Goal: Task Accomplishment & Management: Manage account settings

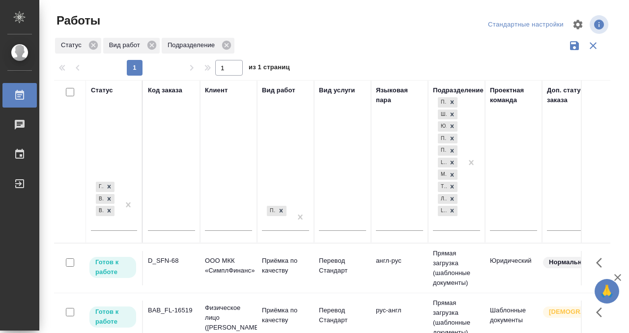
click at [102, 92] on div "Статус" at bounding box center [102, 91] width 22 height 10
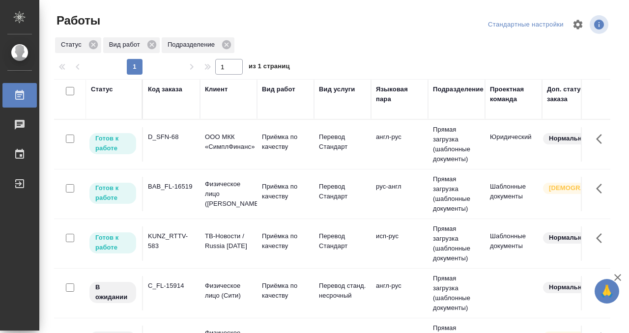
click at [102, 92] on div "Статус" at bounding box center [102, 90] width 22 height 10
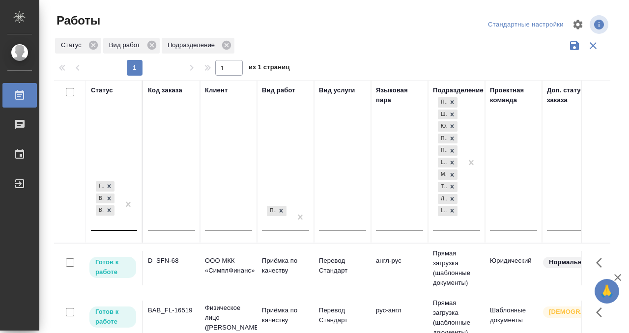
click at [114, 224] on div "Готов к работе В работе В ожидании" at bounding box center [105, 204] width 29 height 51
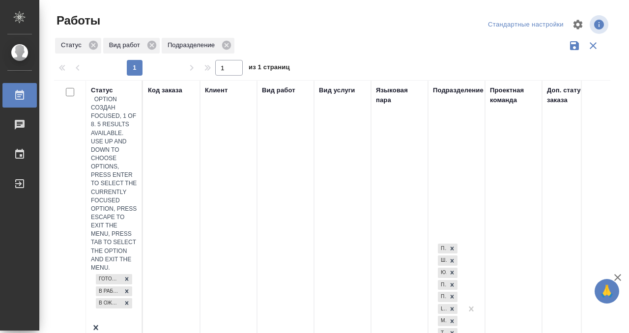
scroll to position [5, 0]
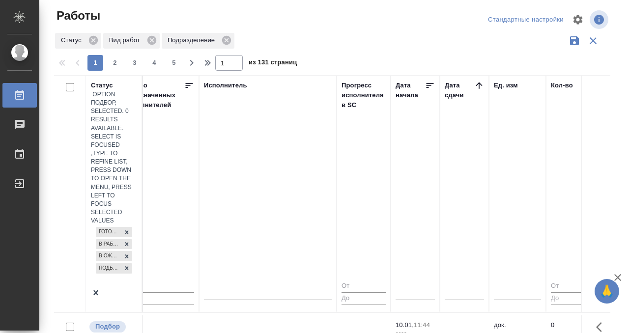
scroll to position [0, 604]
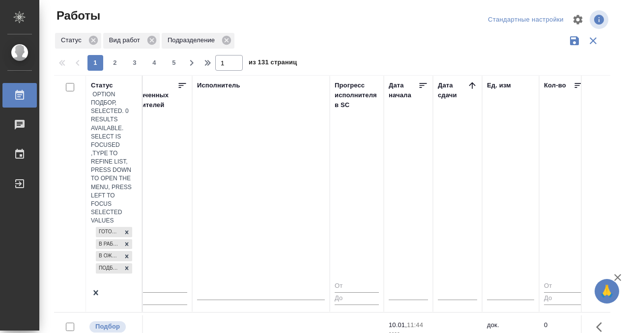
click at [473, 85] on icon at bounding box center [473, 86] width 10 height 10
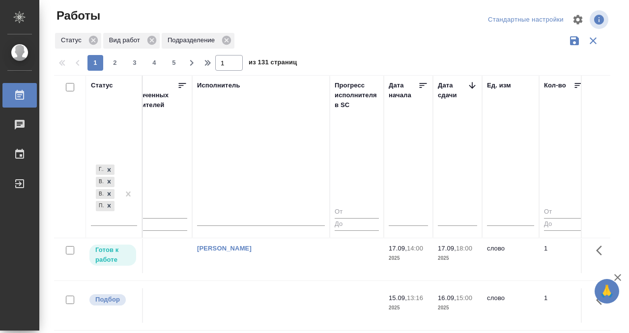
scroll to position [131, 604]
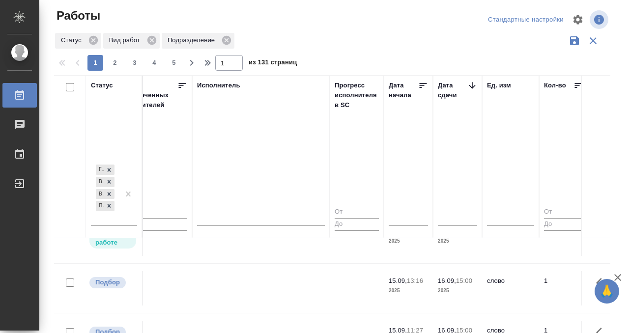
click at [248, 271] on td at bounding box center [261, 288] width 138 height 34
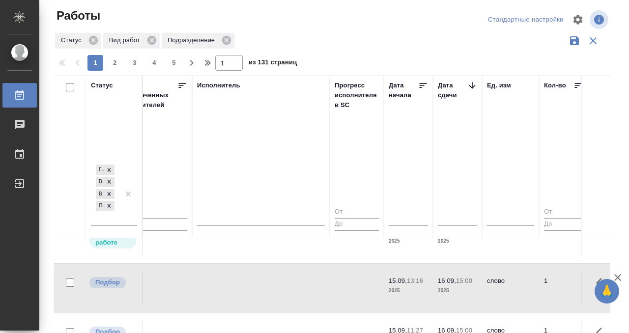
click at [247, 278] on td at bounding box center [261, 288] width 138 height 34
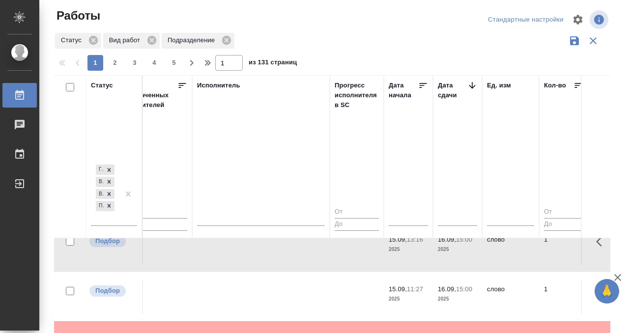
click at [247, 288] on td at bounding box center [261, 297] width 138 height 34
click at [246, 288] on td at bounding box center [261, 297] width 138 height 34
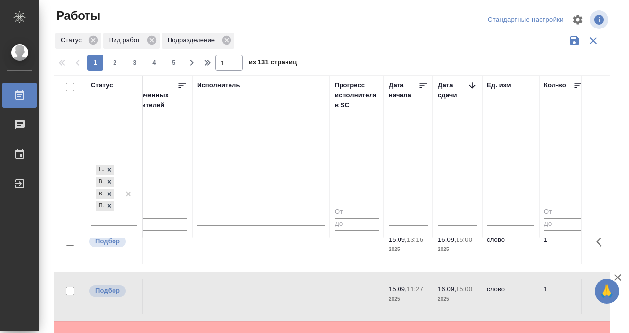
click at [246, 288] on td at bounding box center [261, 297] width 138 height 34
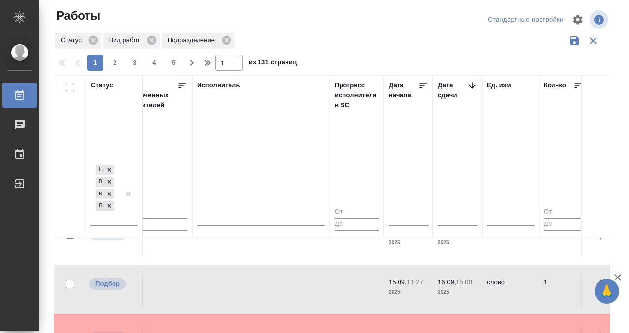
click at [246, 288] on td at bounding box center [261, 290] width 138 height 34
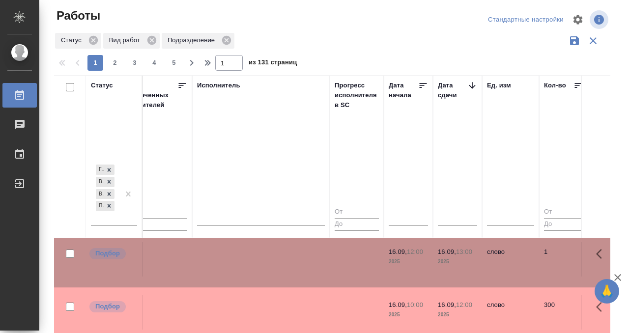
click at [262, 295] on td at bounding box center [261, 312] width 138 height 34
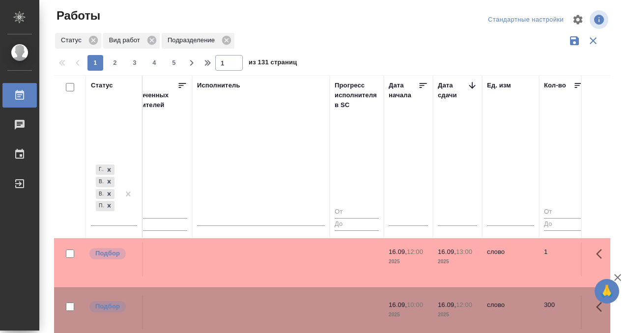
click at [262, 295] on td at bounding box center [261, 312] width 138 height 34
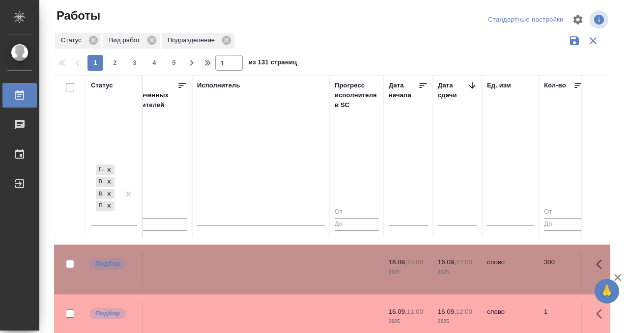
scroll to position [334, 604]
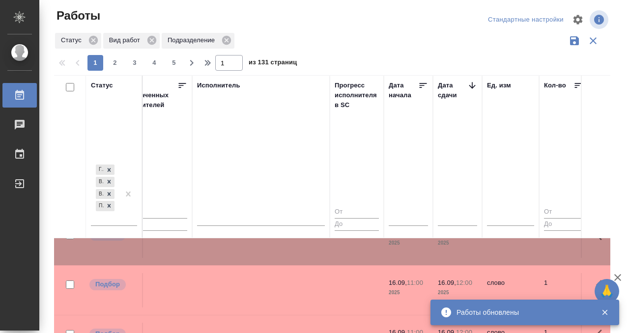
click at [229, 266] on tr "Подбор BAB_FL-16523 Физическое лицо (Бабушкинская) Приёмка по качеству Перевод …" at bounding box center [515, 291] width 2130 height 50
click at [243, 266] on tr "Подбор BAB_FL-16523 Физическое лицо (Бабушкинская) Приёмка по качеству Перевод …" at bounding box center [515, 291] width 2130 height 50
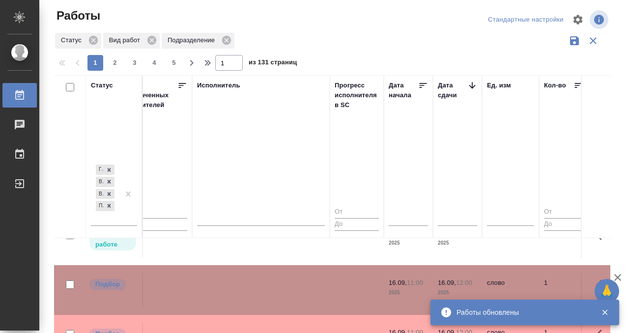
click at [243, 273] on td at bounding box center [261, 290] width 138 height 34
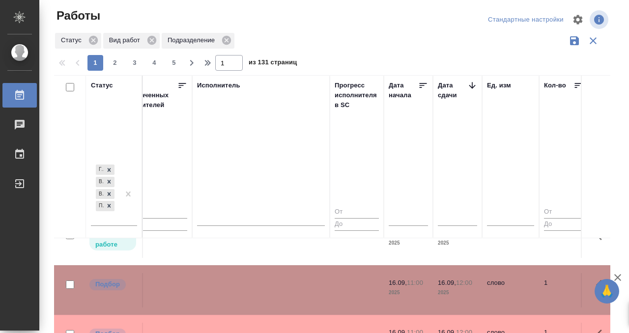
scroll to position [371, 604]
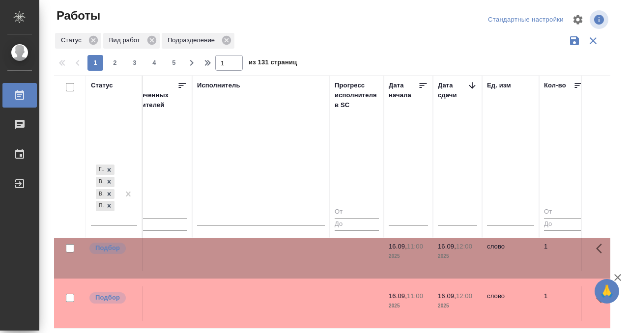
click at [262, 287] on td at bounding box center [261, 304] width 138 height 34
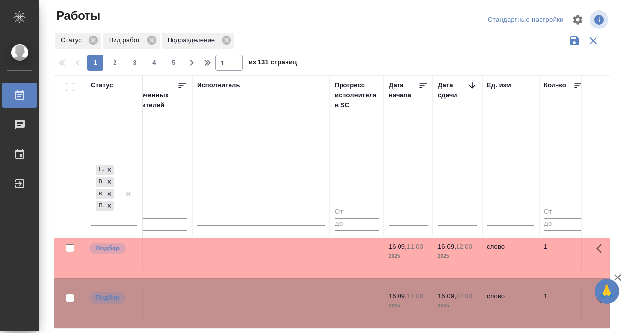
click at [264, 287] on td at bounding box center [261, 304] width 138 height 34
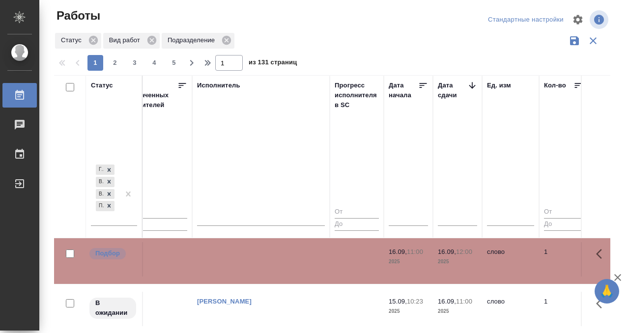
scroll to position [488, 604]
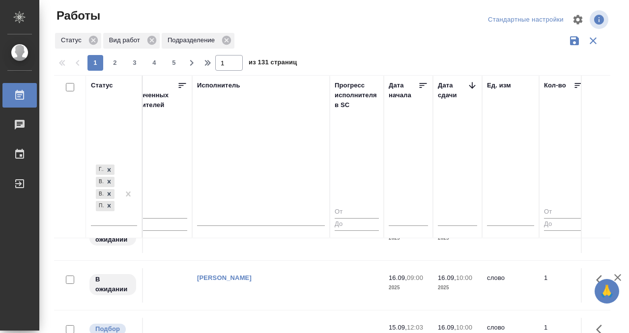
click at [258, 270] on td "[PERSON_NAME]" at bounding box center [261, 285] width 138 height 34
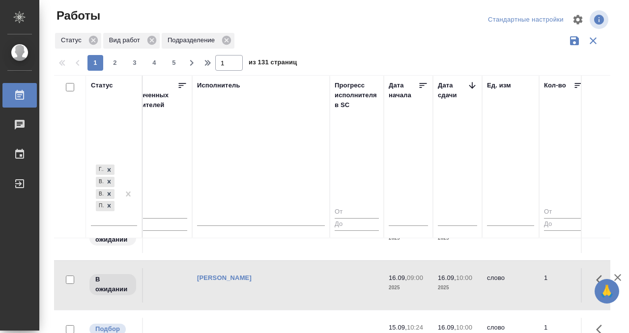
scroll to position [566, 604]
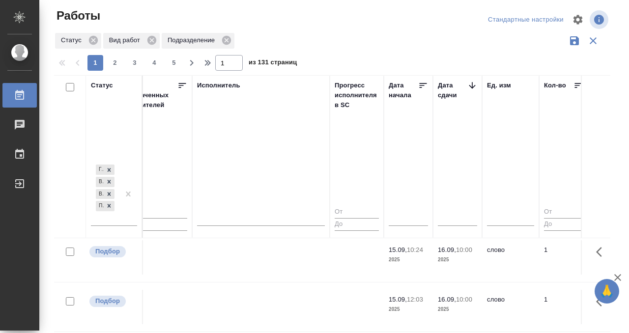
click at [257, 264] on td at bounding box center [261, 257] width 138 height 34
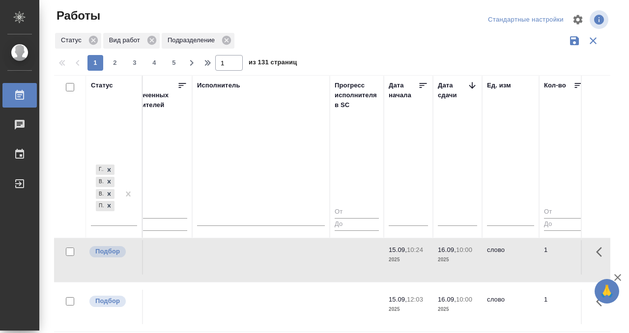
click at [257, 264] on td at bounding box center [261, 257] width 138 height 34
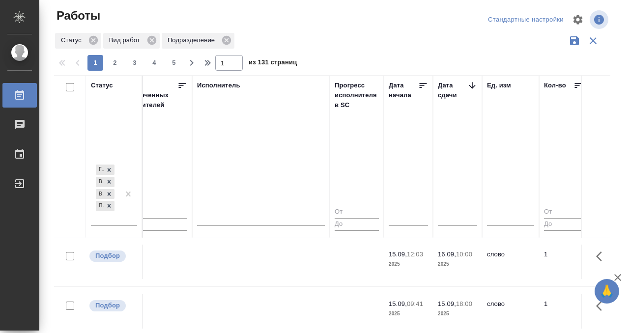
click at [251, 263] on td at bounding box center [261, 262] width 138 height 34
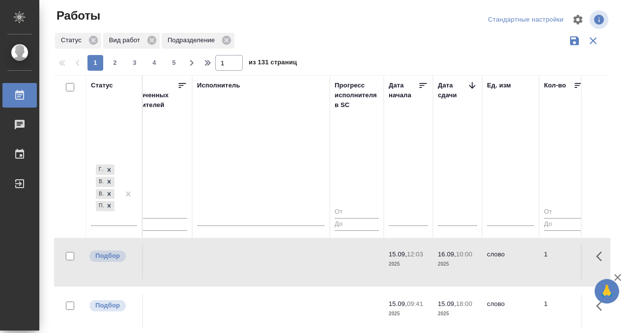
click at [246, 268] on td at bounding box center [261, 262] width 138 height 34
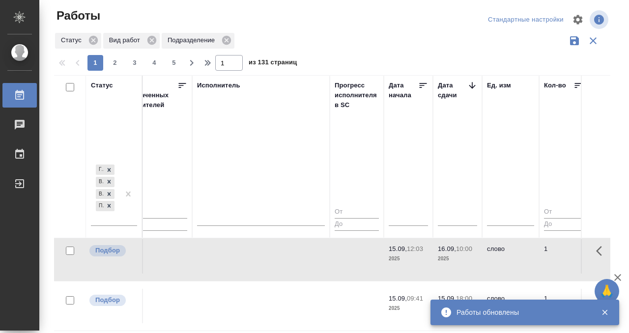
scroll to position [665, 604]
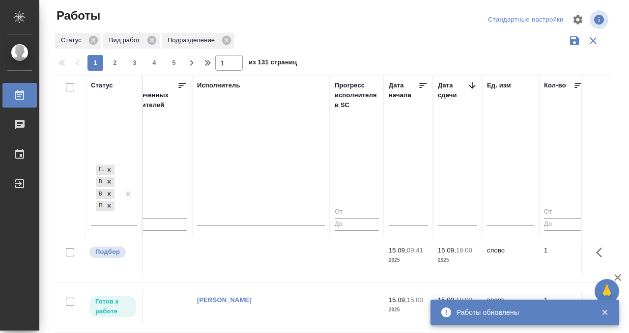
click at [258, 265] on td at bounding box center [261, 258] width 138 height 34
click at [258, 260] on td at bounding box center [261, 258] width 138 height 34
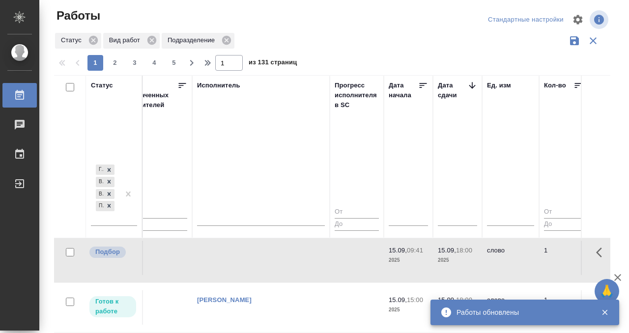
click at [258, 260] on td at bounding box center [261, 258] width 138 height 34
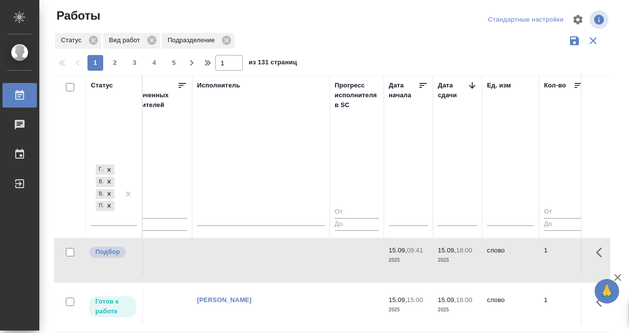
click at [258, 260] on td at bounding box center [261, 258] width 138 height 34
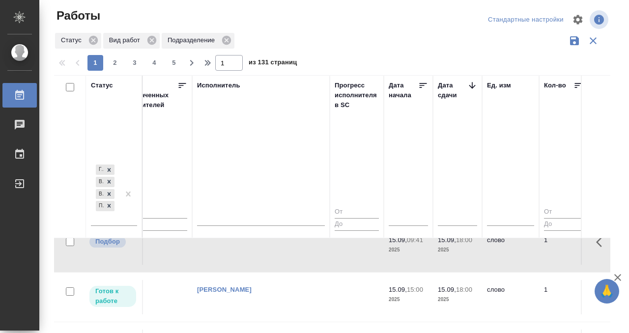
scroll to position [828, 604]
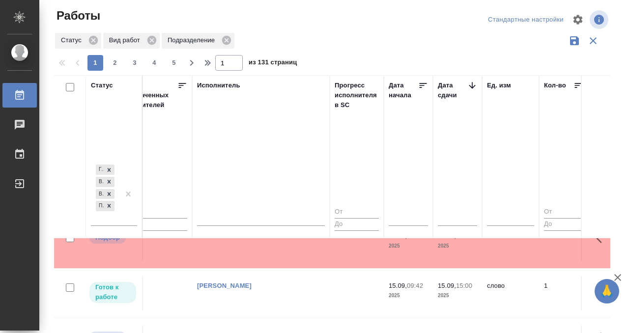
click at [230, 257] on td at bounding box center [261, 244] width 138 height 34
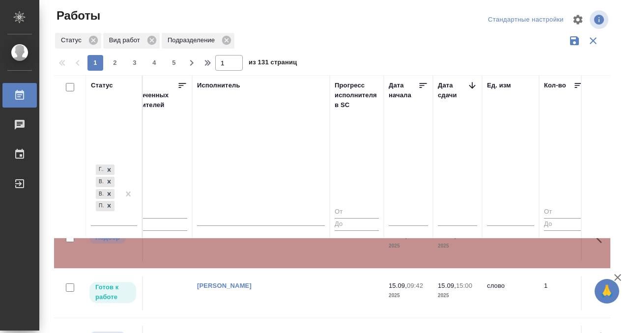
click at [230, 254] on td at bounding box center [261, 244] width 138 height 34
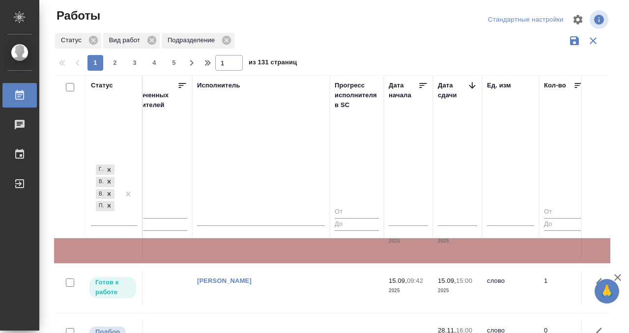
click at [230, 254] on td at bounding box center [261, 239] width 138 height 34
click at [17, 97] on div "Работы" at bounding box center [7, 95] width 25 height 15
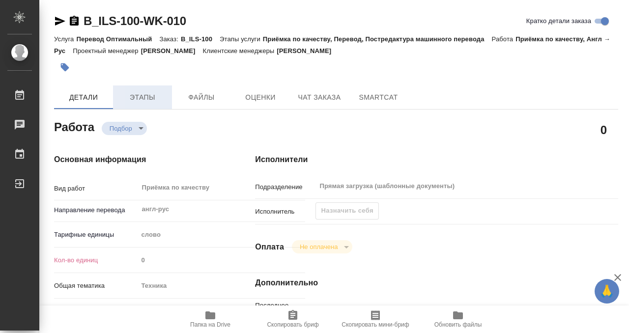
click at [136, 100] on span "Этапы" at bounding box center [142, 97] width 47 height 12
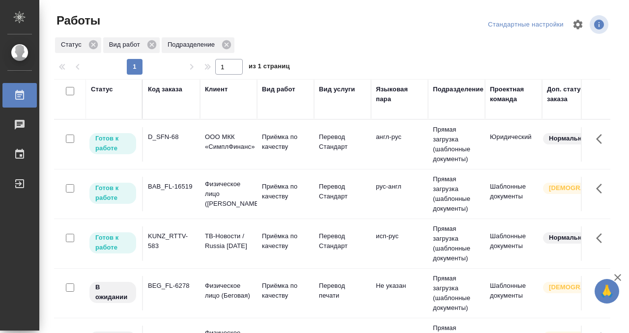
click at [185, 190] on div "BAB_FL-16519" at bounding box center [171, 187] width 47 height 10
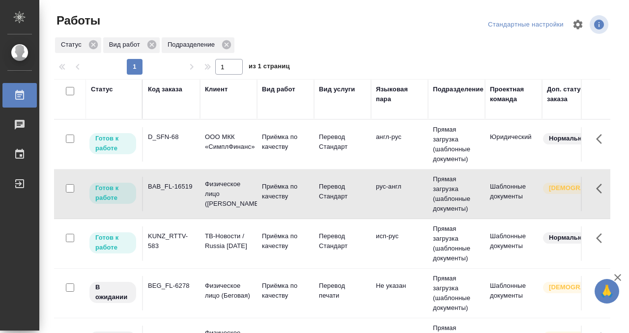
scroll to position [122, 0]
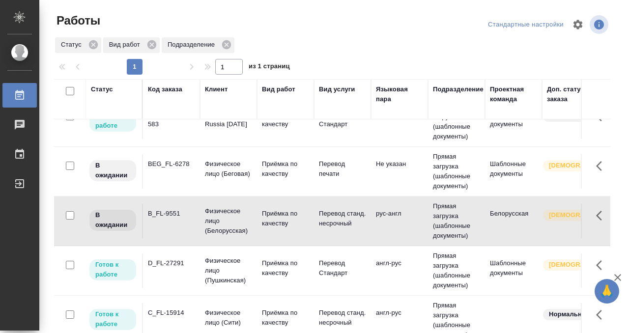
scroll to position [200, 0]
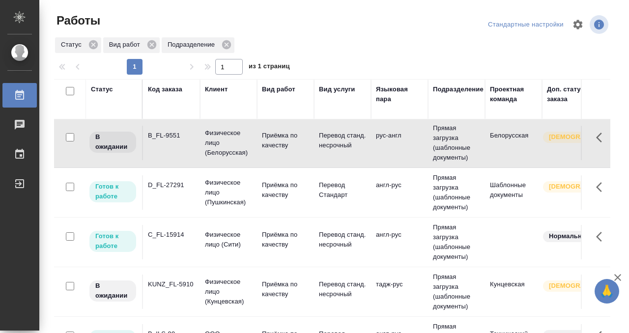
click at [173, 231] on div "C_FL-15914" at bounding box center [171, 235] width 47 height 10
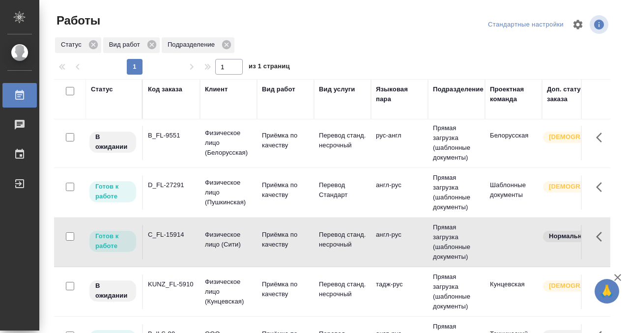
click at [173, 231] on div "C_FL-15914" at bounding box center [171, 235] width 47 height 10
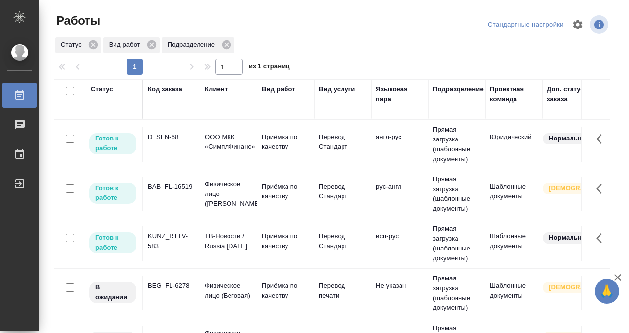
click at [177, 182] on div "BAB_FL-16519" at bounding box center [171, 187] width 47 height 10
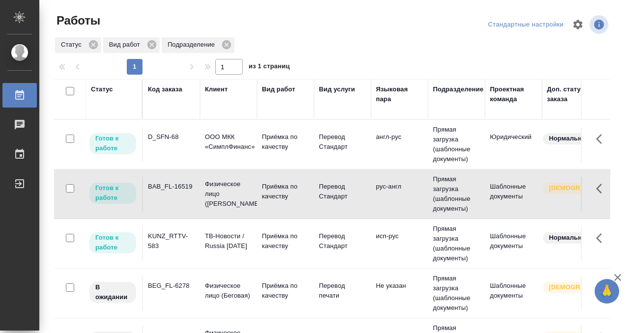
click at [177, 182] on div "BAB_FL-16519" at bounding box center [171, 187] width 47 height 10
click at [181, 179] on td "BAB_FL-16519" at bounding box center [171, 194] width 57 height 34
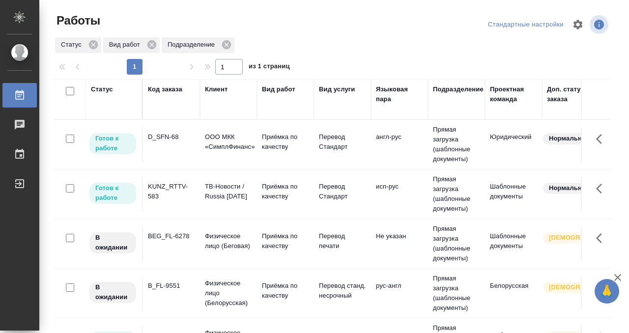
scroll to position [30, 0]
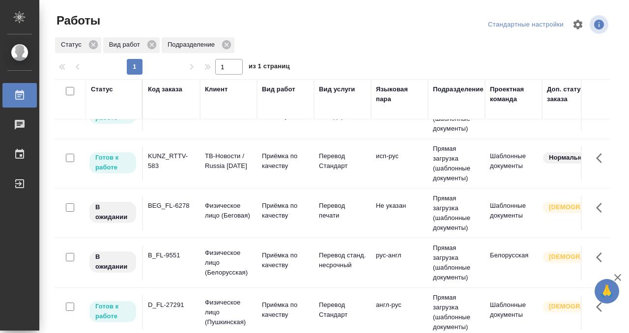
click at [177, 213] on td "BEG_FL-6278" at bounding box center [171, 213] width 57 height 34
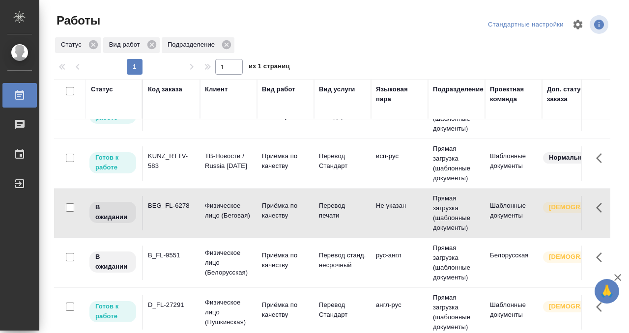
click at [177, 213] on td "BEG_FL-6278" at bounding box center [171, 213] width 57 height 34
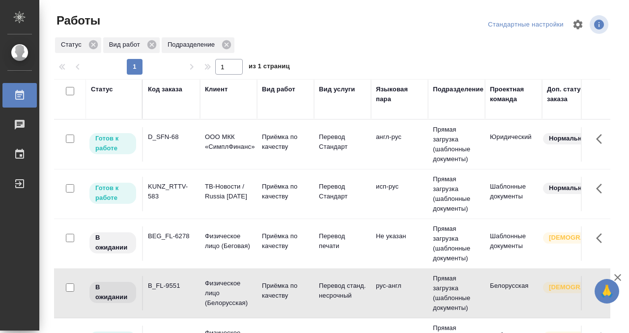
click at [176, 136] on div "D_SFN-68" at bounding box center [171, 137] width 47 height 10
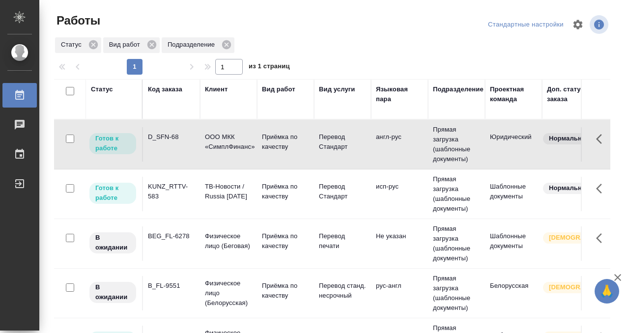
click at [176, 136] on div "D_SFN-68" at bounding box center [171, 137] width 47 height 10
click at [161, 138] on div "D_SFN-68" at bounding box center [171, 137] width 47 height 10
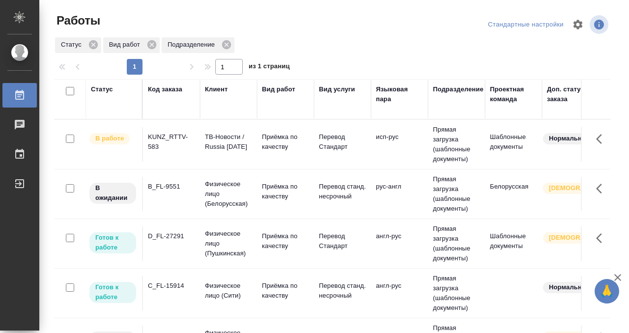
click at [180, 144] on div "KUNZ_RTTV-583" at bounding box center [171, 142] width 47 height 20
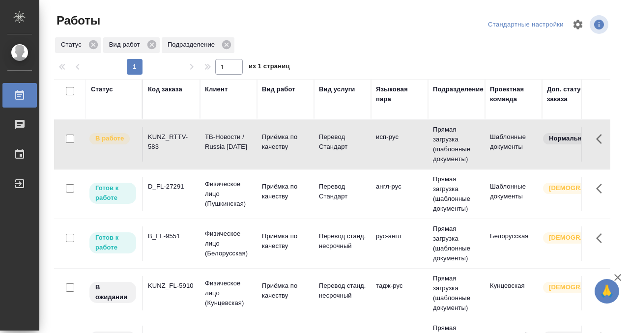
click at [169, 242] on td "B_FL-9551" at bounding box center [171, 244] width 57 height 34
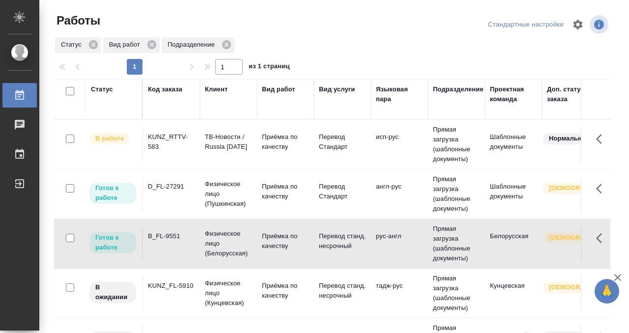
click at [169, 242] on td "B_FL-9551" at bounding box center [171, 244] width 57 height 34
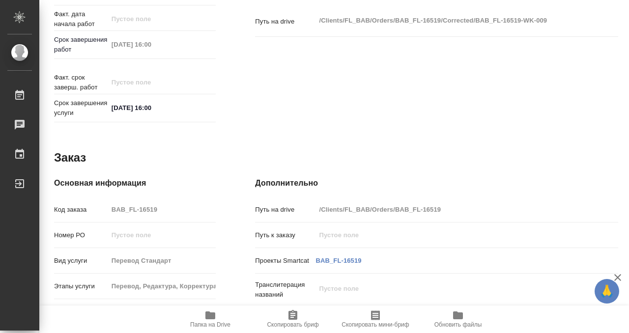
scroll to position [525, 0]
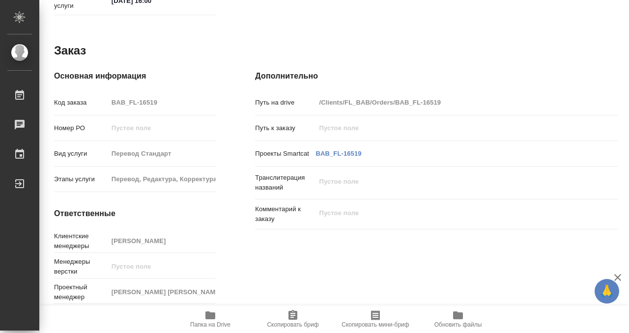
click at [209, 319] on icon "button" at bounding box center [211, 316] width 10 height 8
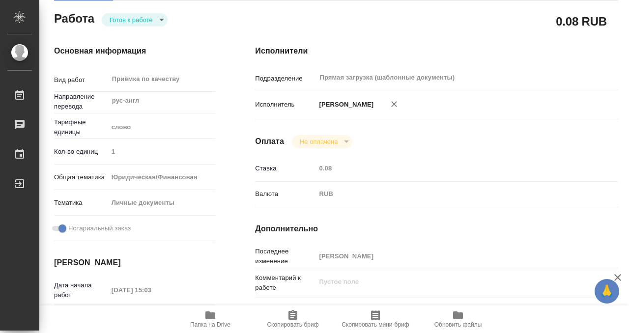
scroll to position [0, 0]
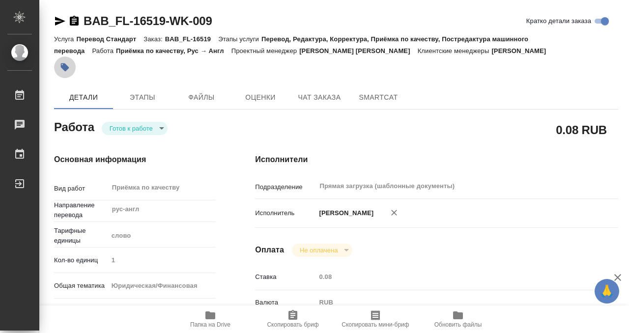
click at [73, 64] on button "button" at bounding box center [65, 68] width 22 height 22
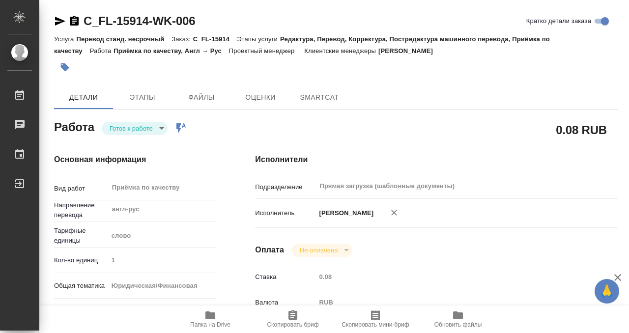
type textarea "x"
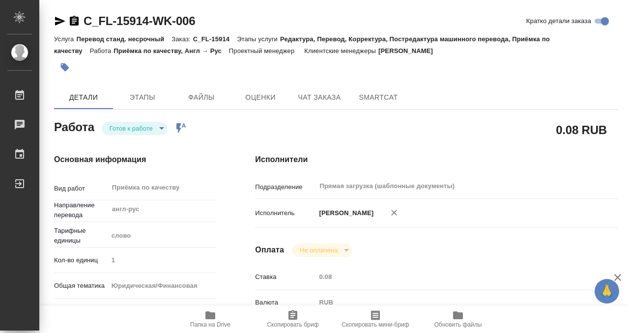
type textarea "x"
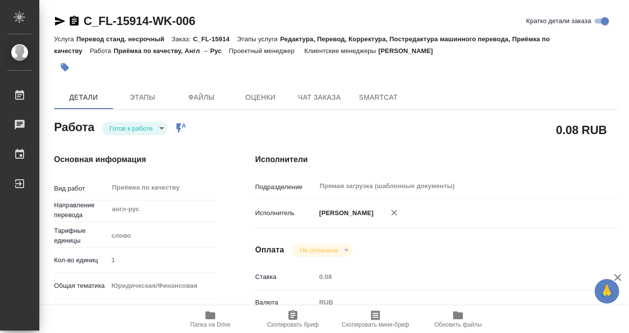
type textarea "x"
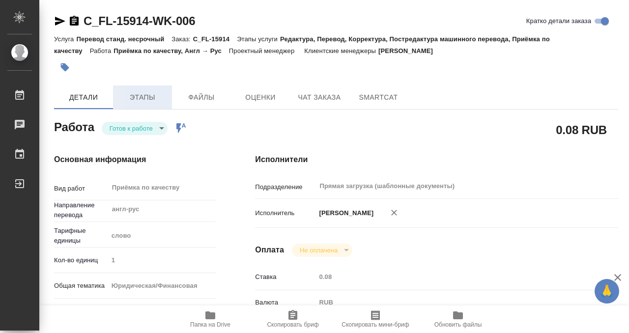
type textarea "x"
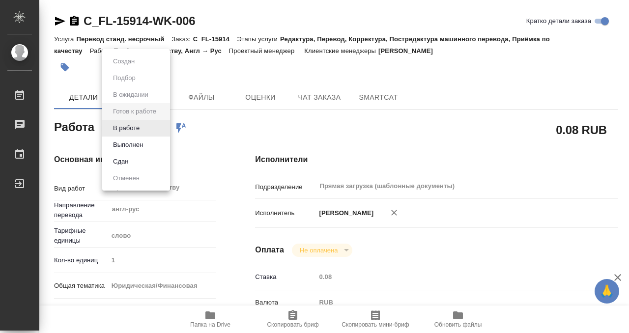
click at [146, 128] on body "🙏 .cls-1 fill:#fff; AWATERA Kobzeva Elizaveta Работы 0 Чаты График Выйти C_FL-1…" at bounding box center [314, 166] width 629 height 333
click at [138, 144] on button "Выполнен" at bounding box center [128, 145] width 36 height 11
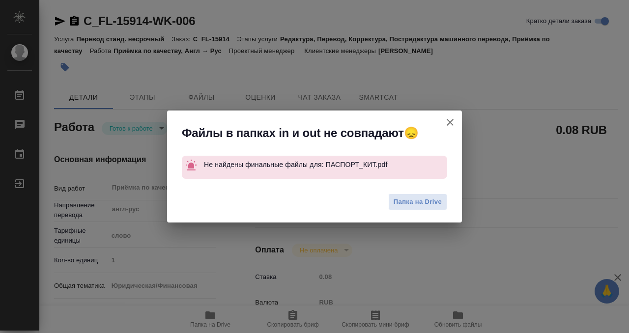
type textarea "x"
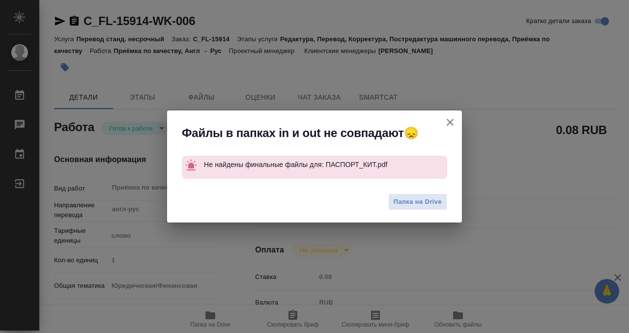
type textarea "x"
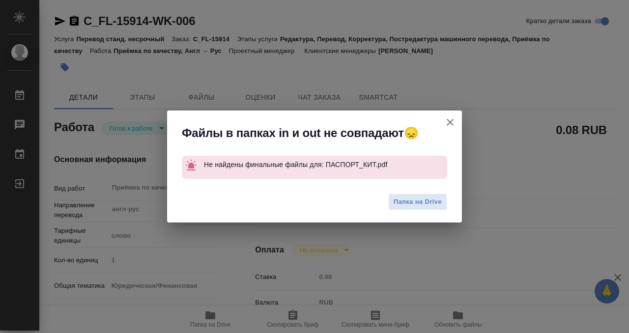
click at [453, 122] on icon "button" at bounding box center [450, 123] width 12 height 12
type textarea "x"
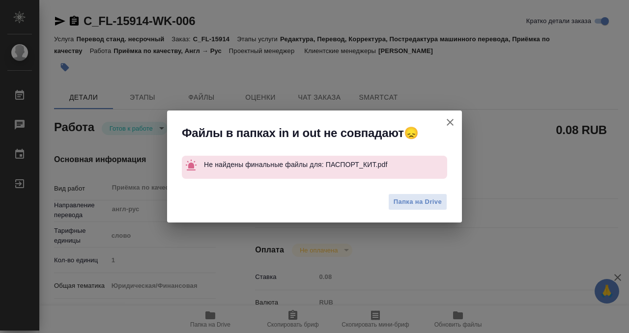
type textarea "x"
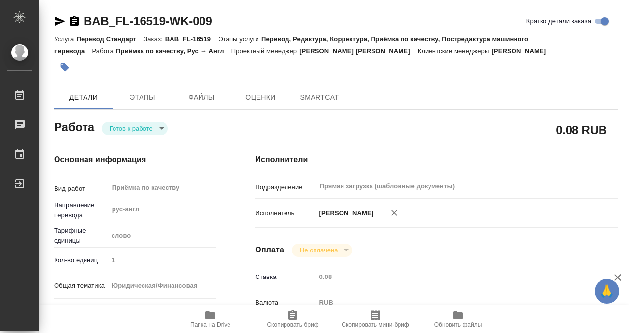
click at [68, 66] on icon "button" at bounding box center [65, 67] width 10 height 10
click at [68, 70] on icon "button" at bounding box center [65, 67] width 10 height 10
click at [212, 325] on span "Папка на Drive" at bounding box center [210, 325] width 40 height 7
click at [67, 72] on button "button" at bounding box center [65, 68] width 22 height 22
click at [131, 131] on body "🙏 .cls-1 fill:#fff; AWATERA Kobzeva [PERSON_NAME] Чаты График Выйти BAB_FL-1651…" at bounding box center [314, 166] width 629 height 333
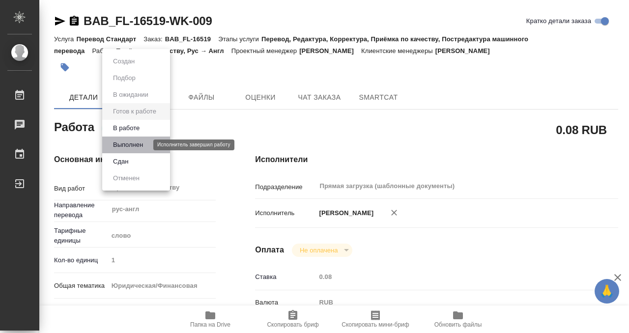
click at [132, 148] on button "Выполнен" at bounding box center [128, 145] width 36 height 11
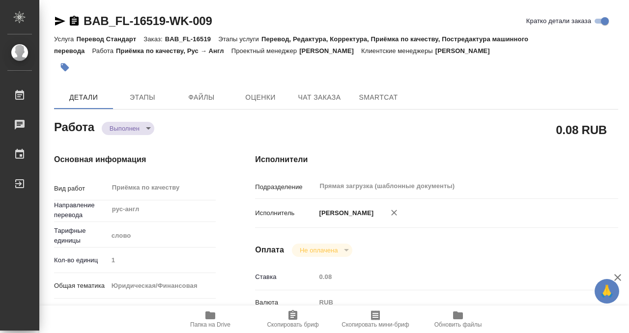
type textarea "x"
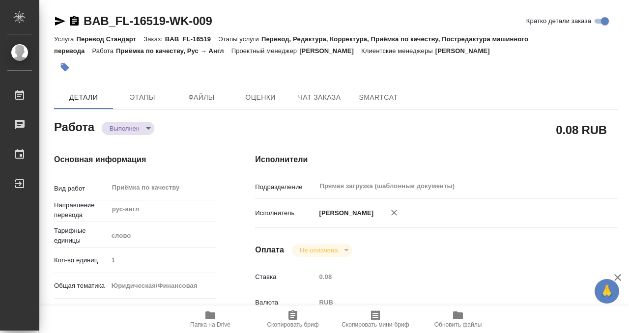
type textarea "x"
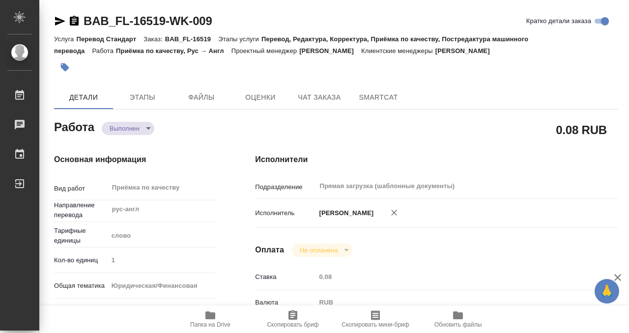
type textarea "x"
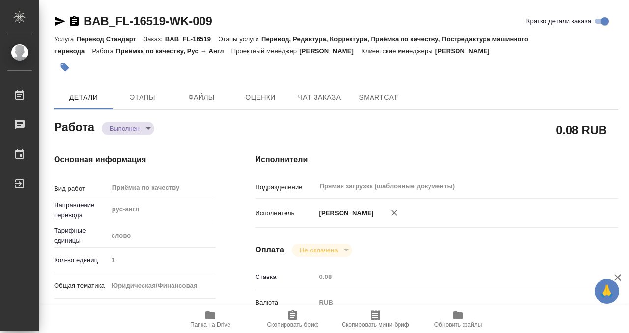
type textarea "x"
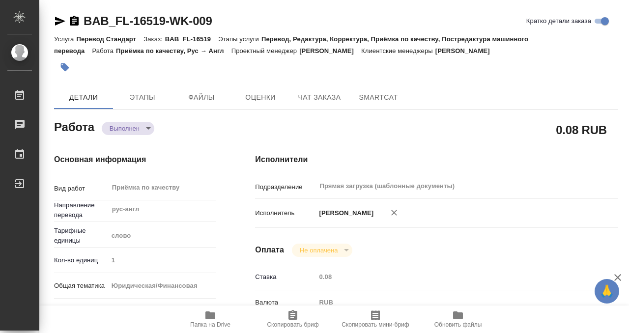
type textarea "x"
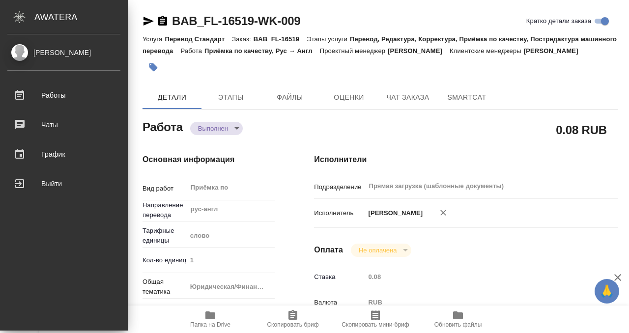
type textarea "x"
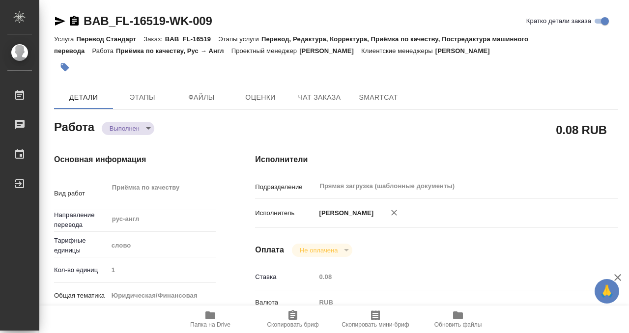
click at [74, 19] on icon "button" at bounding box center [74, 21] width 12 height 12
click at [75, 16] on icon "button" at bounding box center [74, 21] width 9 height 10
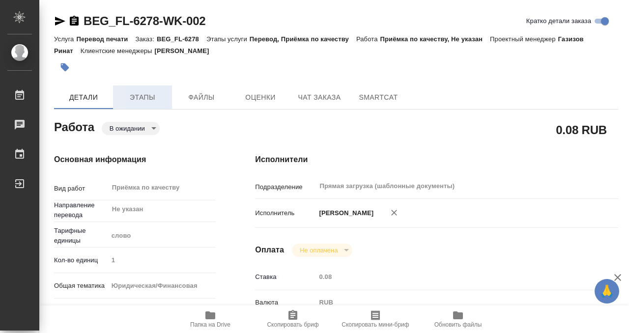
click at [129, 99] on span "Этапы" at bounding box center [142, 97] width 47 height 12
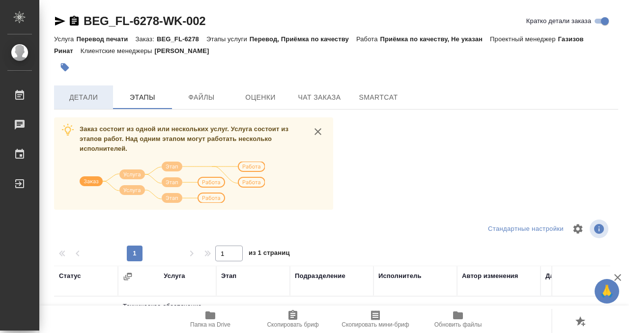
click at [95, 90] on button "Детали" at bounding box center [83, 98] width 59 height 24
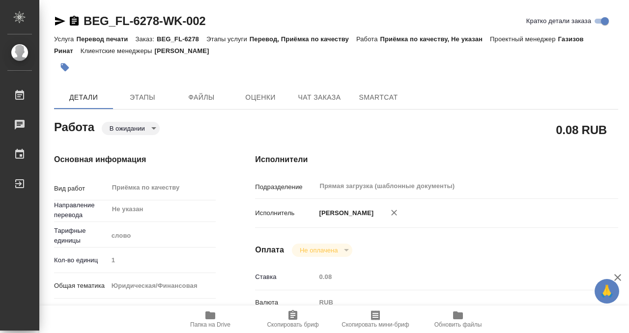
type textarea "x"
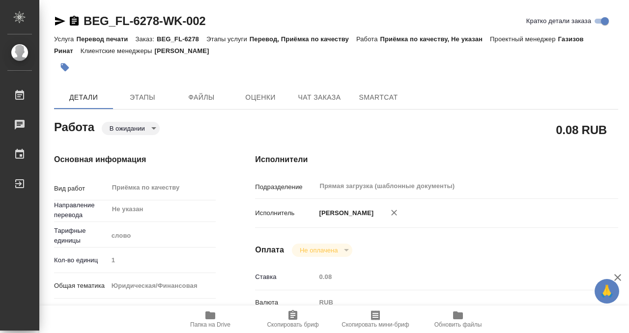
scroll to position [525, 0]
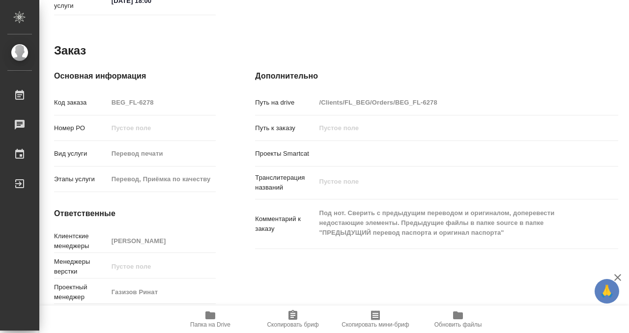
type textarea "x"
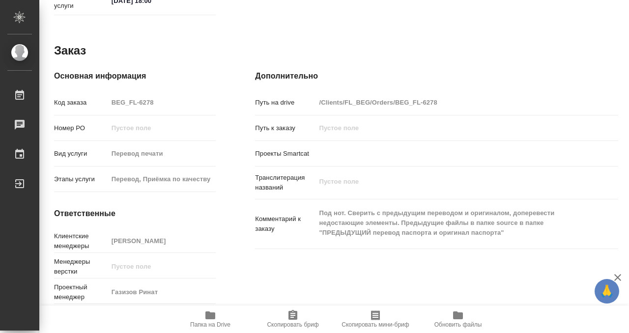
click at [202, 317] on span "Папка на Drive" at bounding box center [210, 319] width 71 height 19
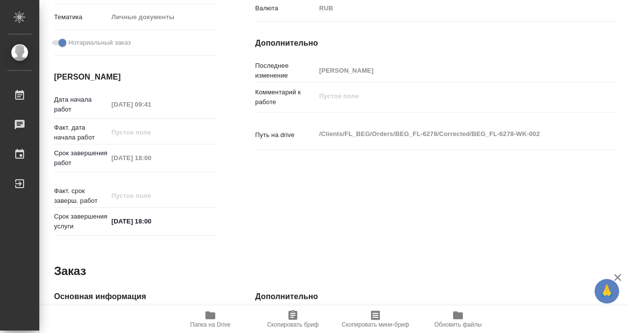
scroll to position [0, 0]
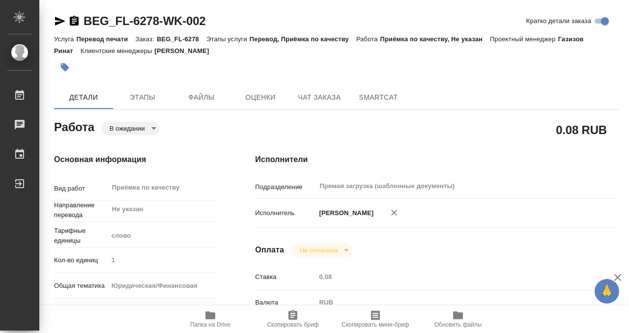
type textarea "x"
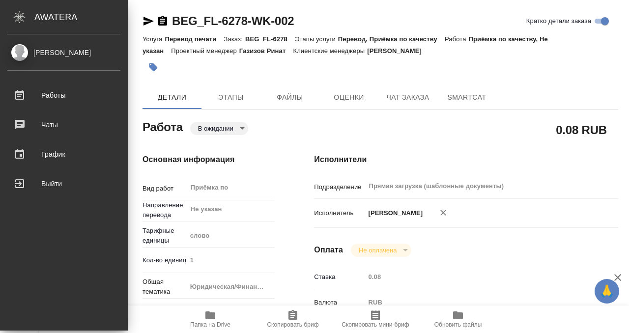
click at [68, 60] on link "[PERSON_NAME]" at bounding box center [64, 52] width 128 height 17
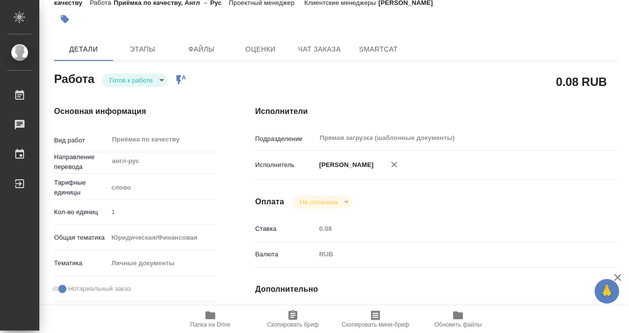
scroll to position [525, 0]
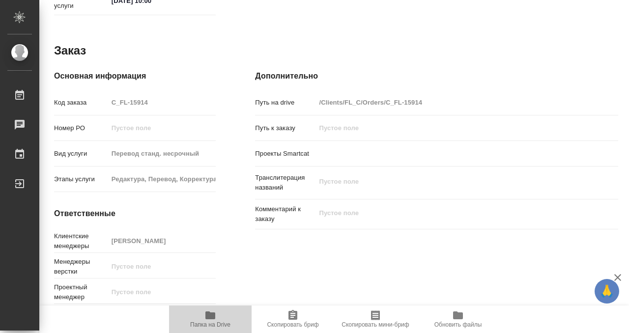
click at [207, 317] on icon "button" at bounding box center [211, 316] width 10 height 8
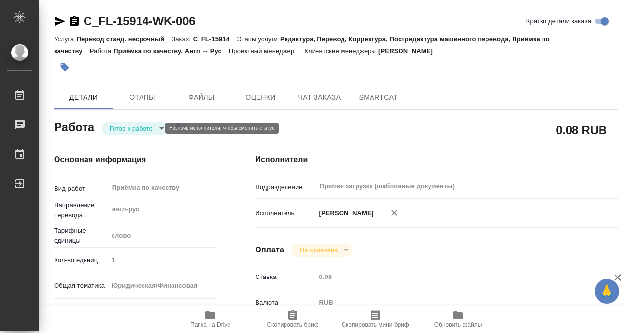
click at [140, 126] on body "🙏 .cls-1 fill:#fff; AWATERA Kobzeva [PERSON_NAME] 0 Чаты График Выйти C_FL-1591…" at bounding box center [314, 166] width 629 height 333
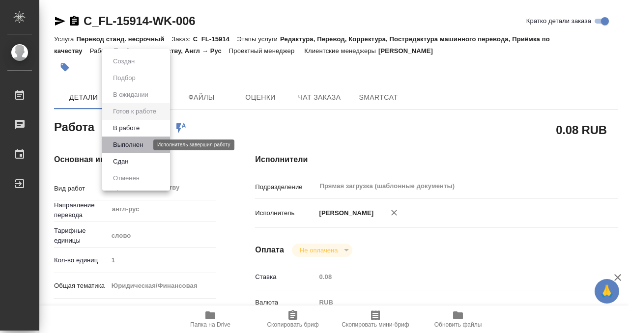
click at [142, 145] on button "Выполнен" at bounding box center [128, 145] width 36 height 11
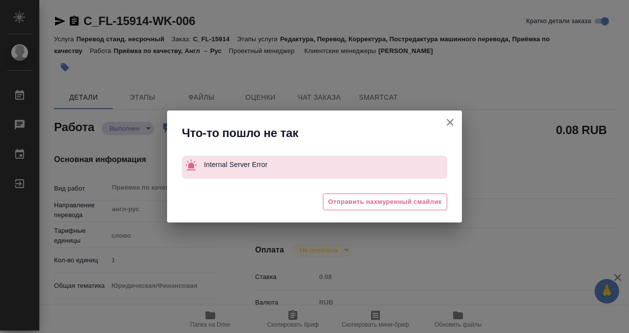
type textarea "x"
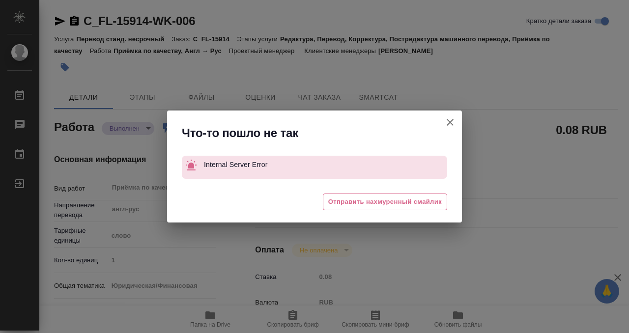
click at [452, 123] on icon "button" at bounding box center [450, 122] width 7 height 7
type textarea "x"
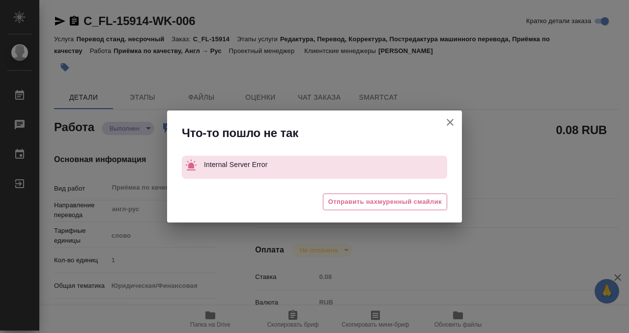
type textarea "x"
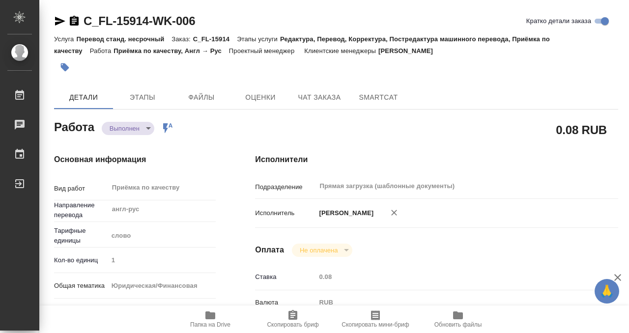
click at [76, 18] on icon "button" at bounding box center [74, 21] width 9 height 10
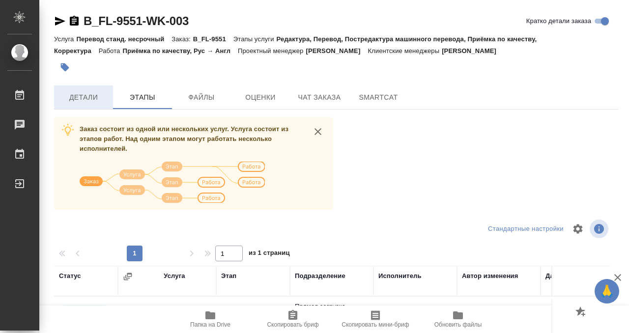
click at [107, 96] on span "Детали" at bounding box center [83, 97] width 47 height 12
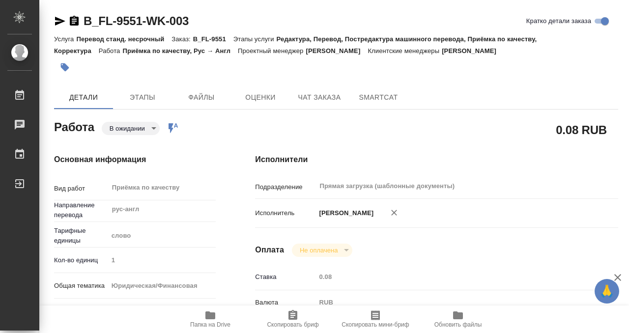
type textarea "x"
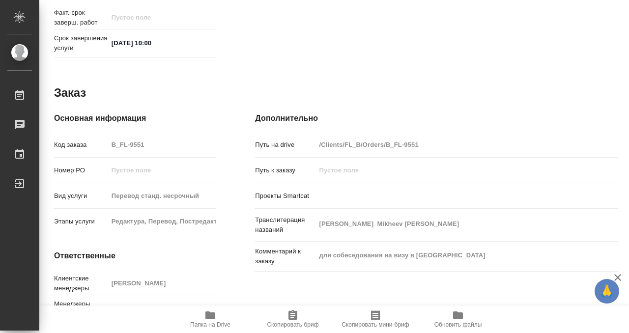
type textarea "x"
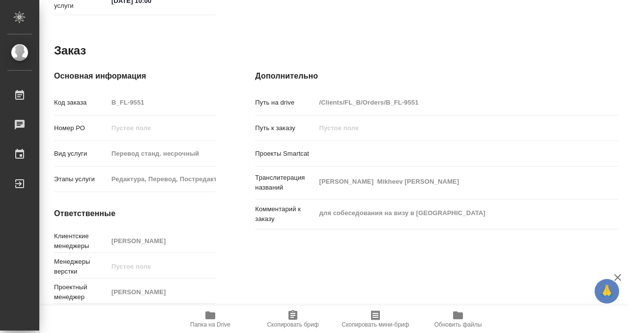
scroll to position [525, 0]
click at [214, 313] on icon "button" at bounding box center [211, 316] width 10 height 8
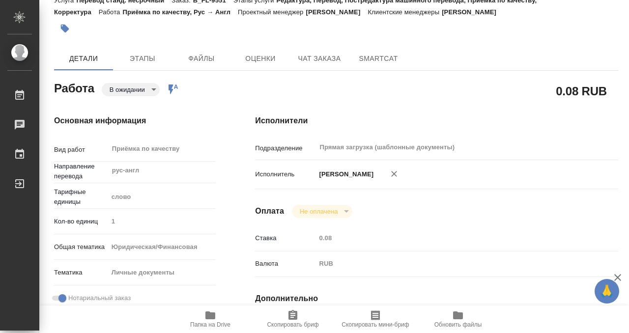
scroll to position [0, 0]
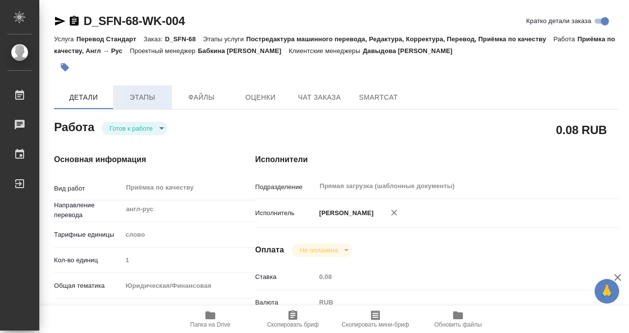
click at [141, 92] on span "Этапы" at bounding box center [142, 97] width 47 height 12
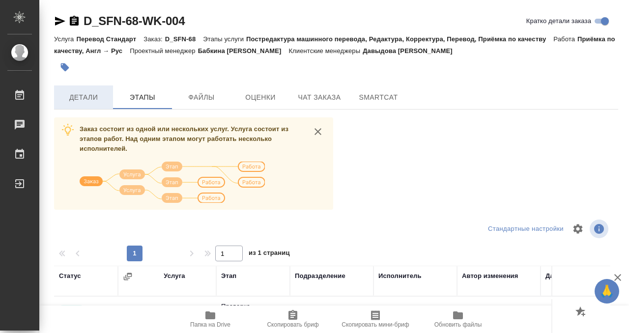
click at [96, 106] on button "Детали" at bounding box center [83, 98] width 59 height 24
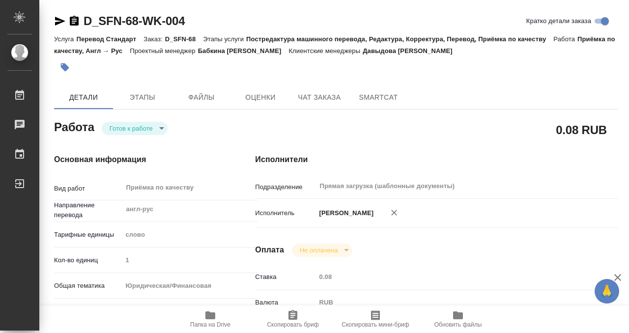
type textarea "x"
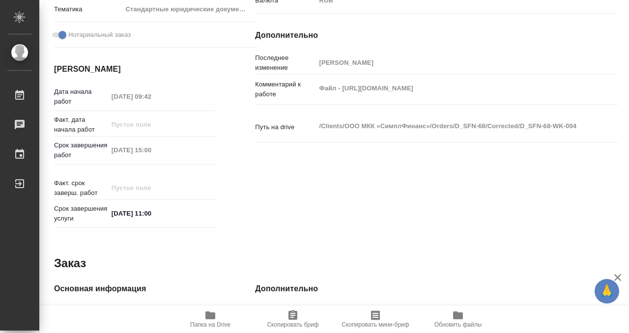
scroll to position [302, 0]
type textarea "x"
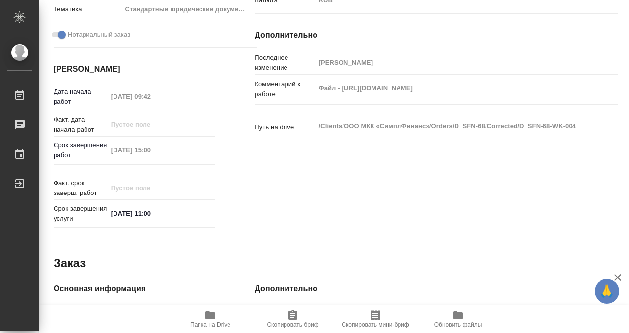
type textarea "x"
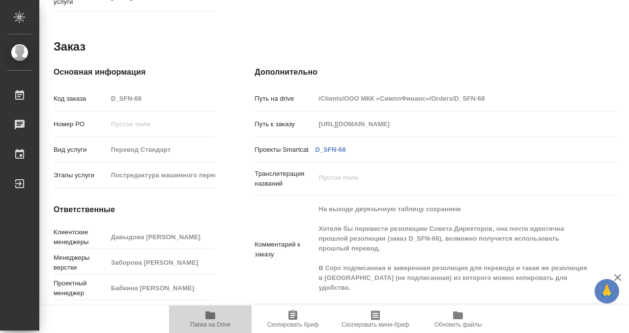
click at [217, 309] on button "Папка на Drive" at bounding box center [210, 320] width 83 height 28
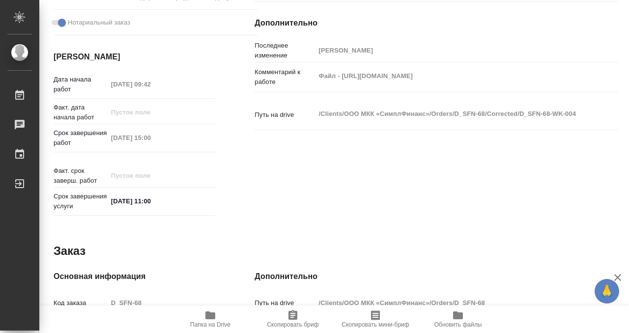
scroll to position [0, 0]
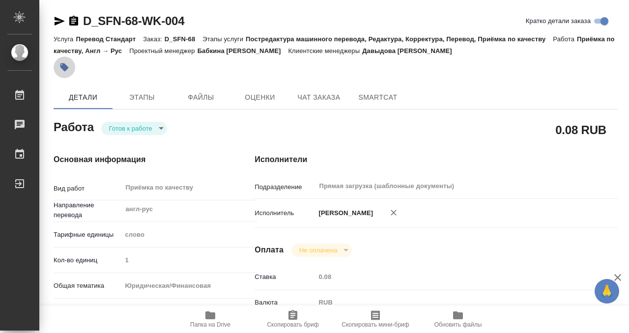
click at [61, 69] on icon "button" at bounding box center [64, 67] width 10 height 10
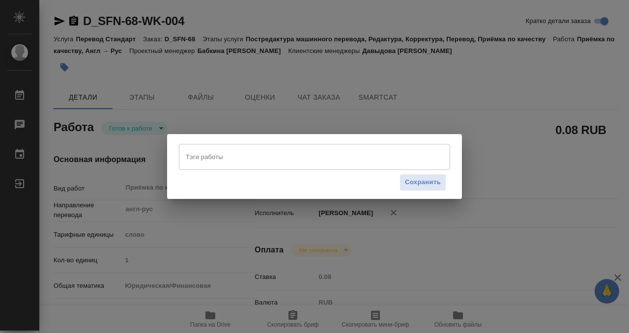
click at [204, 166] on div "Тэги работы" at bounding box center [314, 157] width 271 height 26
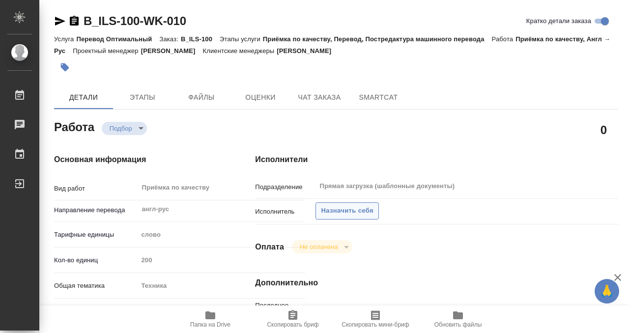
click at [343, 207] on span "Назначить себя" at bounding box center [347, 211] width 52 height 11
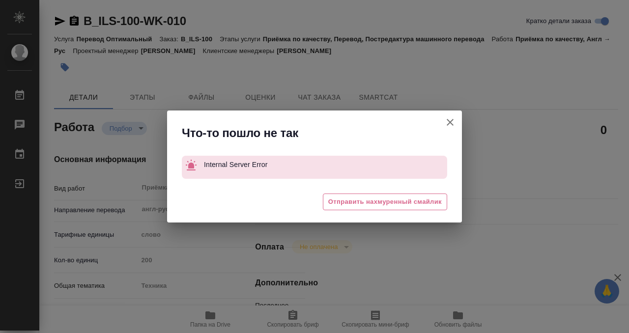
click at [448, 121] on icon "button" at bounding box center [450, 123] width 12 height 12
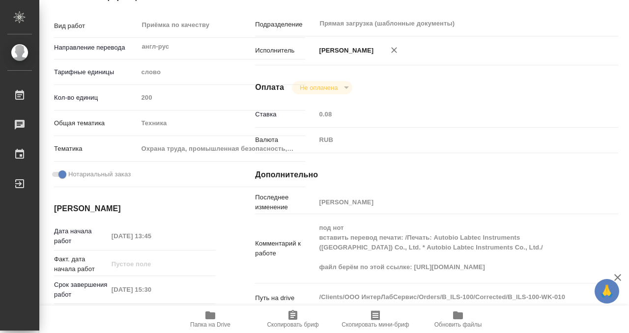
scroll to position [259, 0]
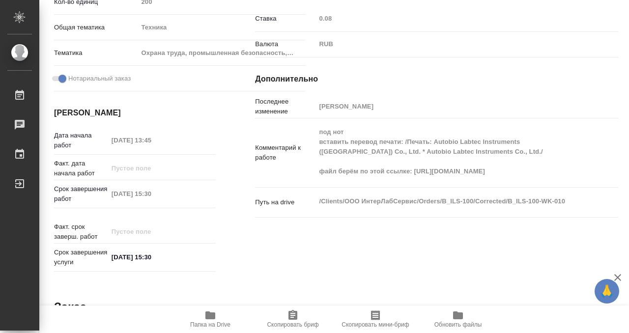
click at [209, 312] on icon "button" at bounding box center [211, 316] width 10 height 8
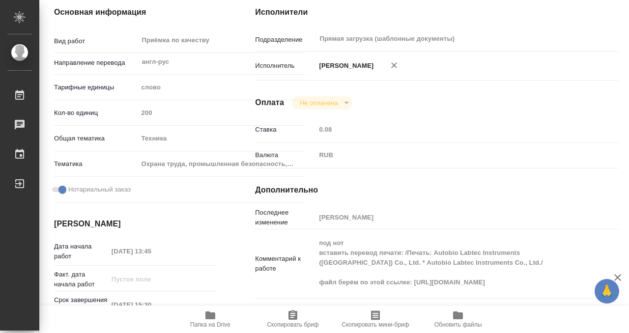
scroll to position [0, 0]
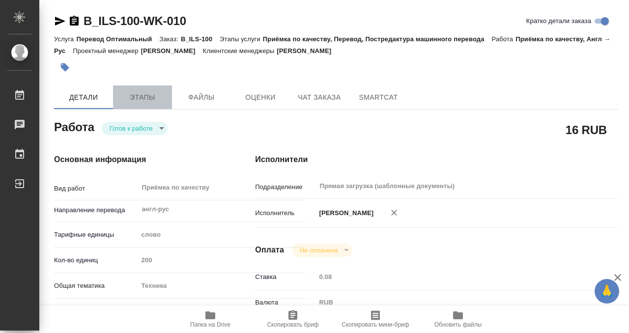
click at [116, 86] on button "Этапы" at bounding box center [142, 98] width 59 height 24
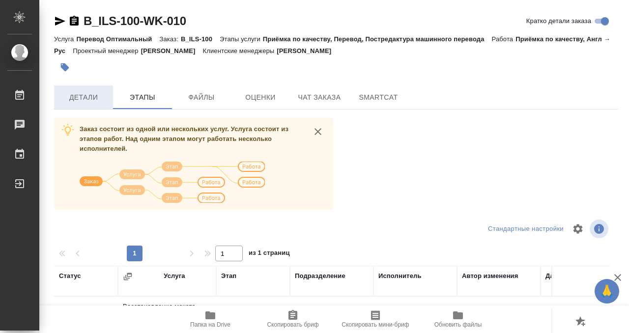
click at [79, 89] on button "Детали" at bounding box center [83, 98] width 59 height 24
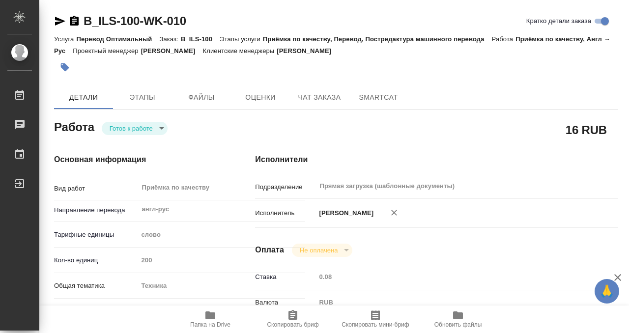
type textarea "x"
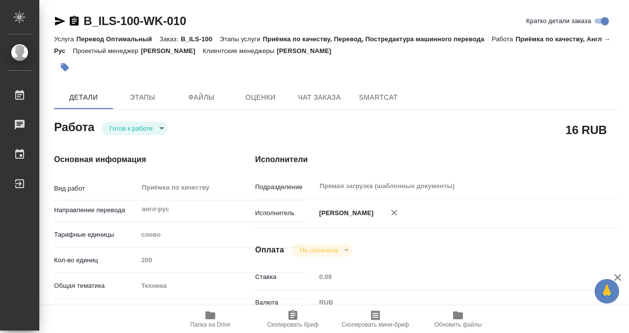
scroll to position [274, 0]
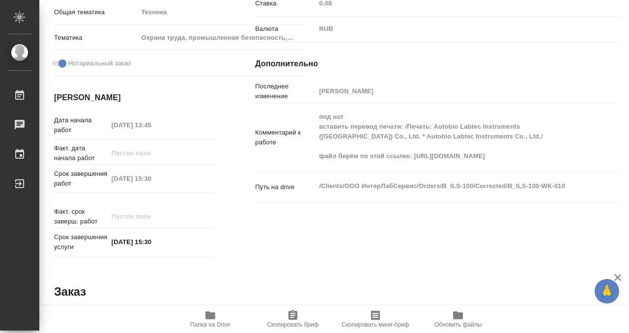
type textarea "x"
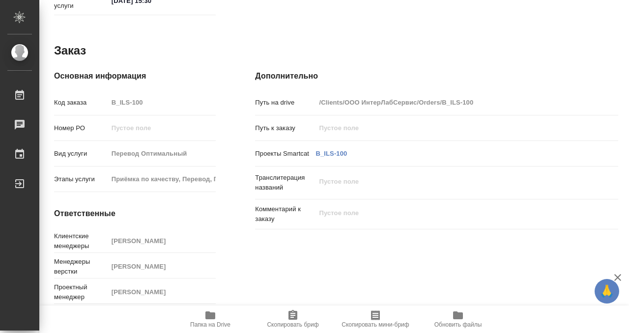
scroll to position [0, 0]
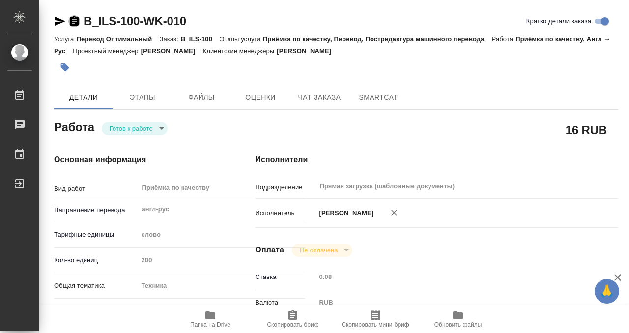
click at [75, 22] on icon "button" at bounding box center [74, 21] width 9 height 10
click at [132, 130] on body "🙏 .cls-1 fill:#fff; AWATERA Kobzeva Elizaveta Работы 0 Чаты График Выйти B_ILS-…" at bounding box center [314, 166] width 629 height 333
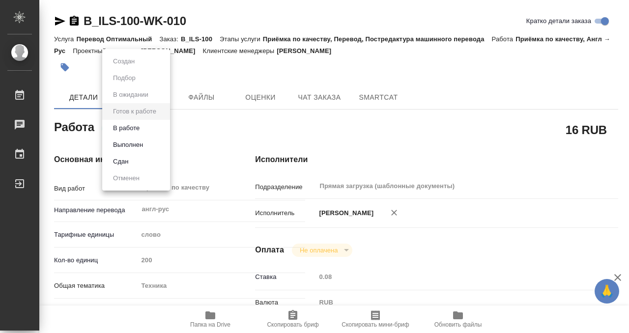
click at [138, 147] on button "Выполнен" at bounding box center [128, 145] width 36 height 11
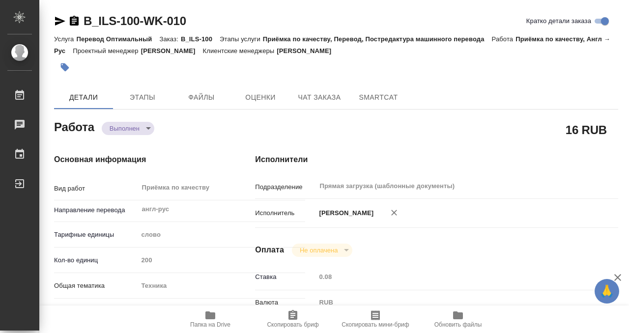
type textarea "x"
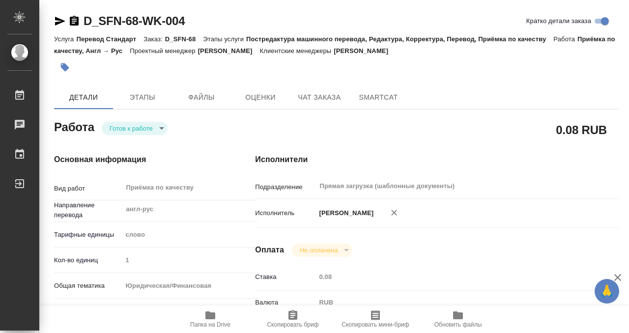
click at [76, 20] on icon "button" at bounding box center [74, 21] width 9 height 10
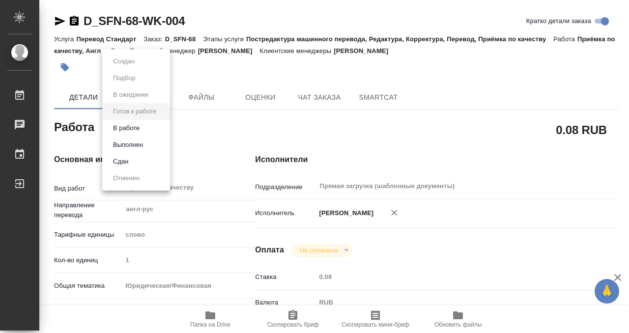
click at [136, 130] on body "🙏 .cls-1 fill:#fff; AWATERA Kobzeva [PERSON_NAME] 0 Чаты График Выйти D_SFN-68-…" at bounding box center [314, 166] width 629 height 333
click at [144, 144] on button "Выполнен" at bounding box center [128, 145] width 36 height 11
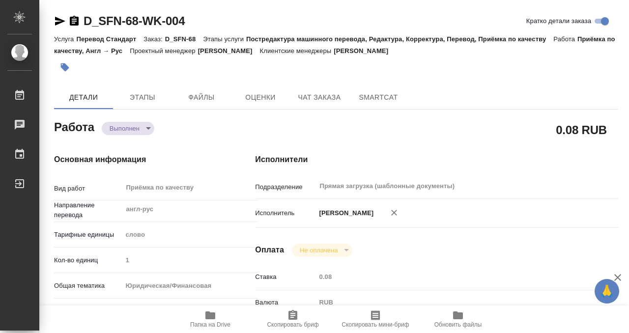
type textarea "x"
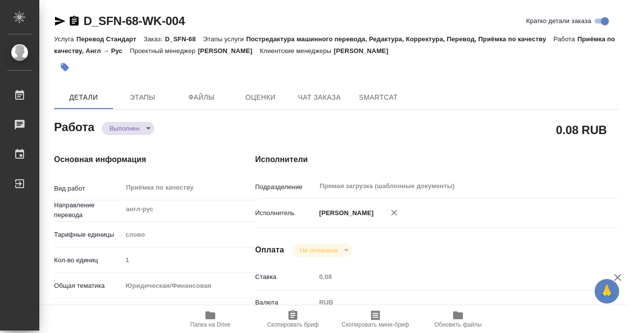
type textarea "x"
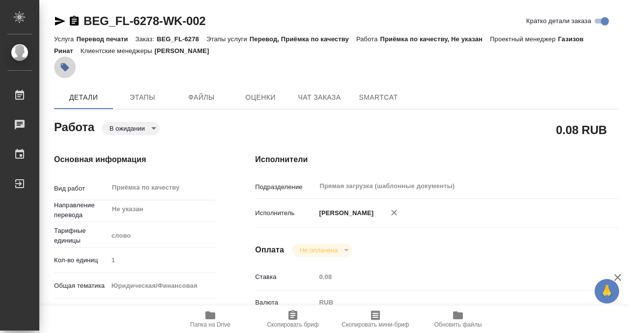
click at [68, 66] on icon "button" at bounding box center [65, 67] width 10 height 10
click at [141, 126] on body "🙏 .cls-1 fill:#fff; AWATERA Kobzeva [PERSON_NAME] Чаты График Выйти BEG_FL-6278…" at bounding box center [314, 166] width 629 height 333
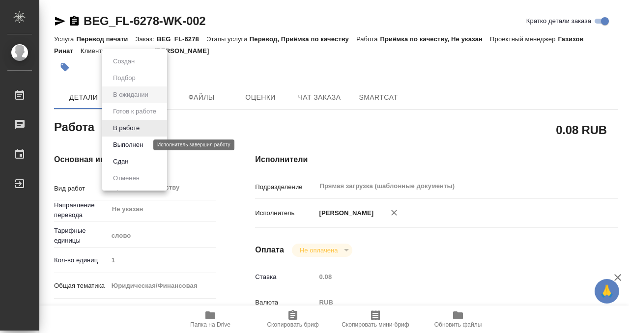
click at [129, 149] on button "Выполнен" at bounding box center [128, 145] width 36 height 11
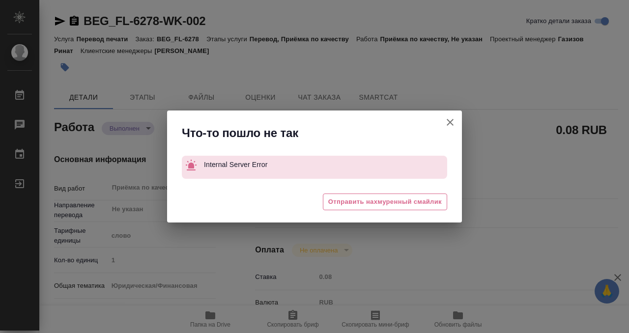
type textarea "x"
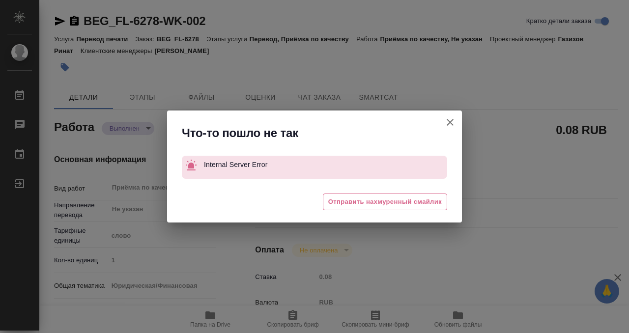
type textarea "x"
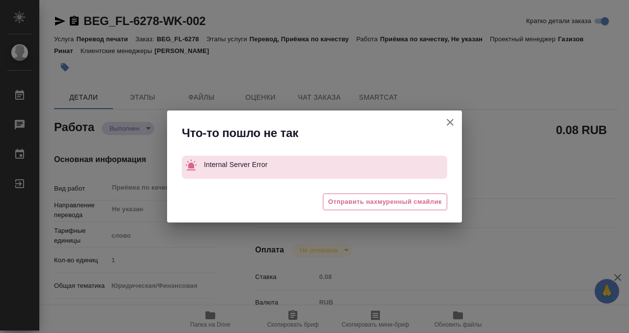
click at [442, 118] on button "Кратко детали заказа" at bounding box center [451, 123] width 24 height 24
type textarea "x"
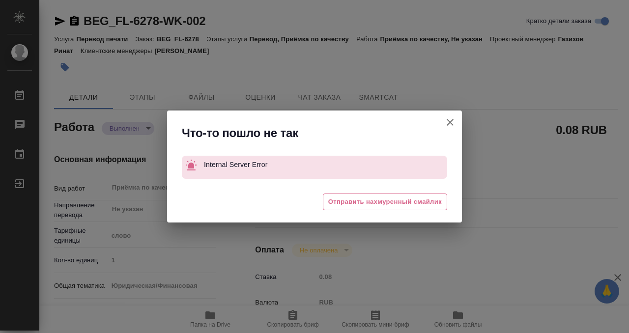
type textarea "x"
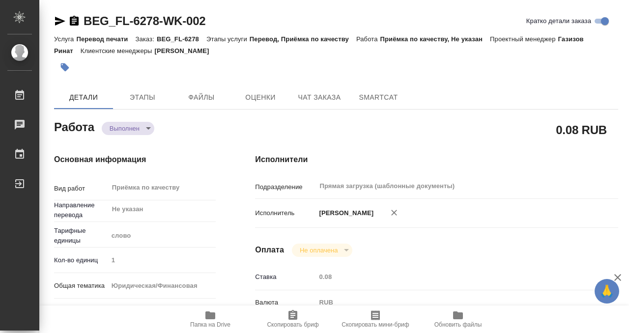
type textarea "x"
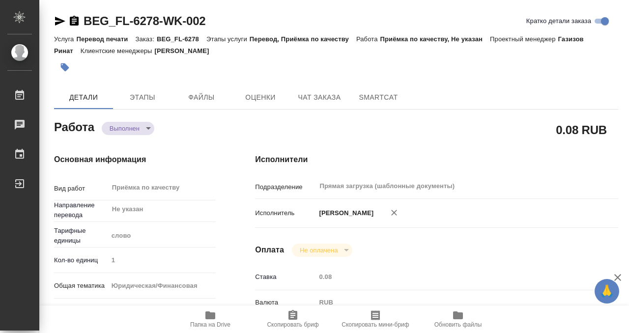
type textarea "x"
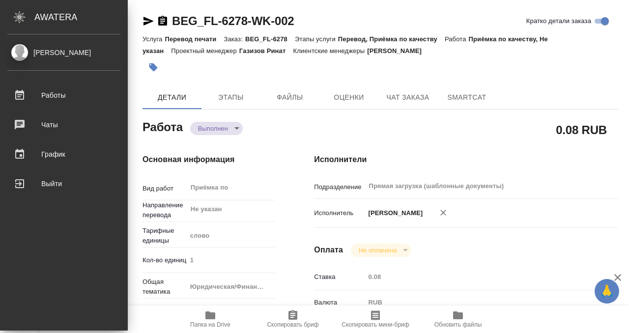
type textarea "x"
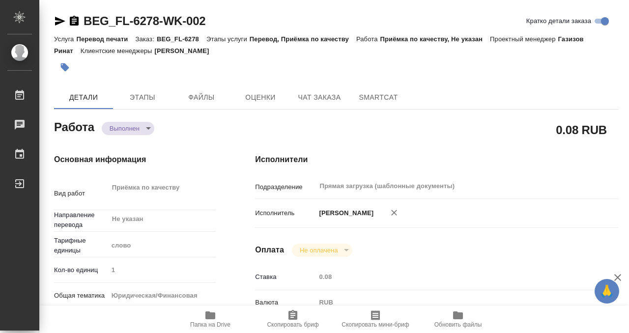
click at [72, 16] on icon "button" at bounding box center [74, 21] width 12 height 12
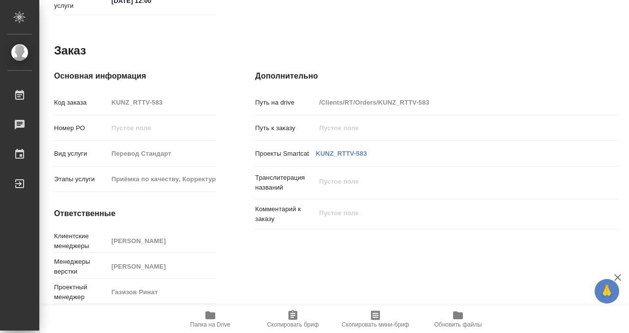
scroll to position [525, 0]
click at [209, 316] on icon "button" at bounding box center [211, 316] width 10 height 8
